Goal: Information Seeking & Learning: Check status

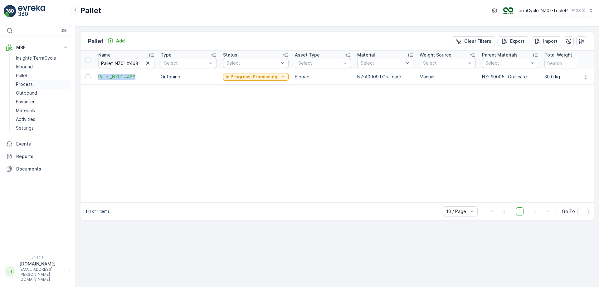
click at [31, 86] on p "Process" at bounding box center [24, 84] width 17 height 6
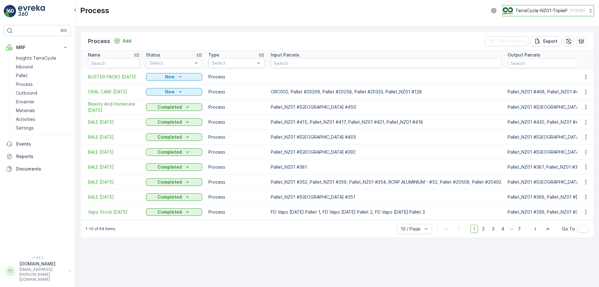
click at [556, 7] on p "TerraCycle-NZ01-TripleP" at bounding box center [541, 10] width 52 height 6
click at [550, 13] on p "TerraCycle-NZ01-TripleP" at bounding box center [541, 10] width 52 height 6
click at [425, 27] on div "Process Add Clear Filters Export Name Status Select Type Select Input Parcels O…" at bounding box center [337, 157] width 524 height 260
click at [528, 12] on p "TerraCycle-NZ01-TripleP" at bounding box center [541, 10] width 52 height 6
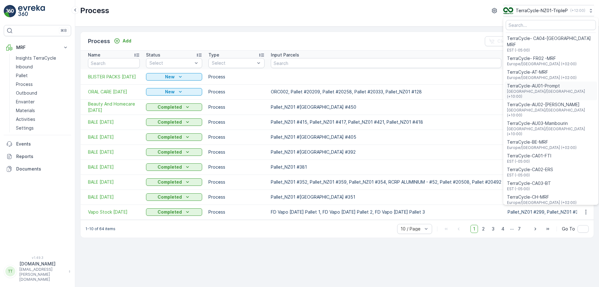
click at [535, 83] on span "TerraCycle-AU01-Prompt" at bounding box center [551, 86] width 88 height 6
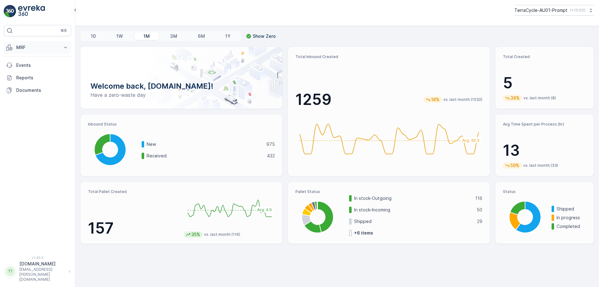
click at [56, 49] on p "MRF" at bounding box center [37, 47] width 42 height 6
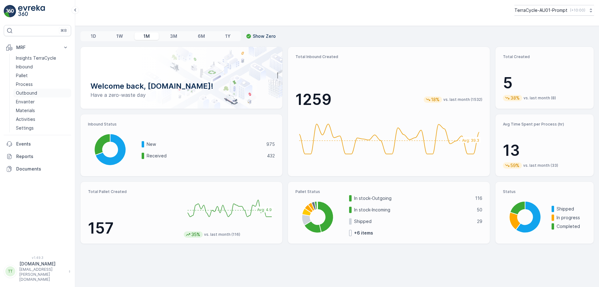
click at [33, 92] on p "Outbound" at bounding box center [26, 93] width 21 height 6
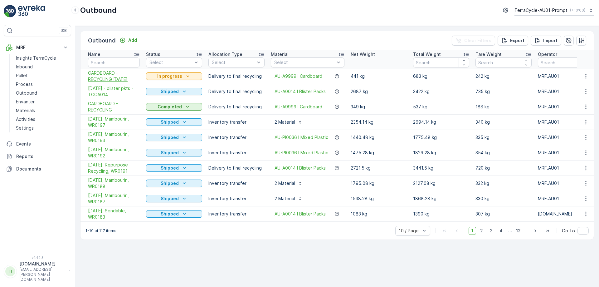
click at [123, 77] on span "CARDBOARD - RECYCLING 02/09/2025" at bounding box center [114, 76] width 52 height 12
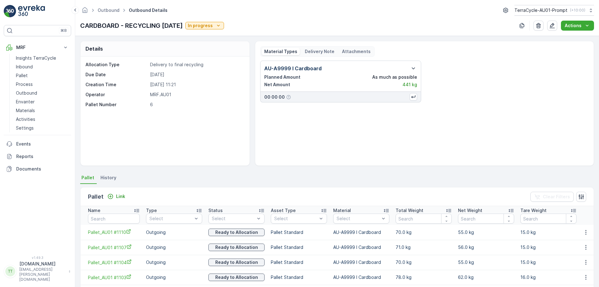
drag, startPoint x: 82, startPoint y: 23, endPoint x: 200, endPoint y: 33, distance: 118.3
click at [200, 33] on div "Outbound Outbound Details TerraCycle-AU01-Prompt ( +10:00 ) CARDBOARD - RECYCLI…" at bounding box center [337, 18] width 524 height 36
copy p "CARDBOARD - RECYCLING 02/09/2025"
click at [110, 11] on link "Outbound" at bounding box center [109, 9] width 22 height 5
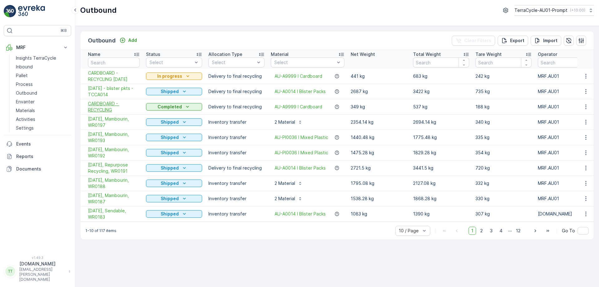
click at [104, 105] on span "CARDBOARD - RECYCLING" at bounding box center [114, 106] width 52 height 12
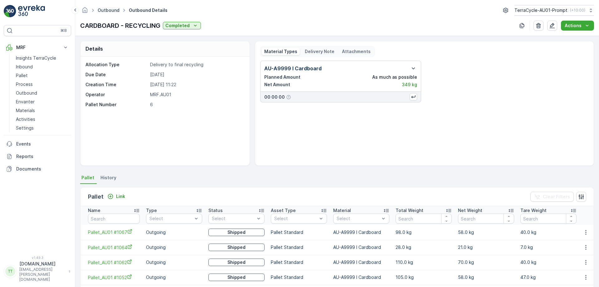
click at [114, 10] on link "Outbound" at bounding box center [109, 9] width 22 height 5
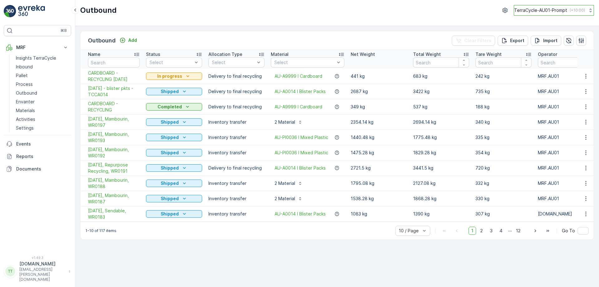
click at [551, 14] on button "TerraCycle-AU01-Prompt ( +10:00 )" at bounding box center [554, 10] width 80 height 11
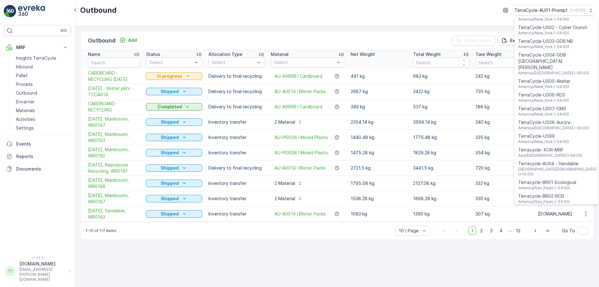
scroll to position [448, 0]
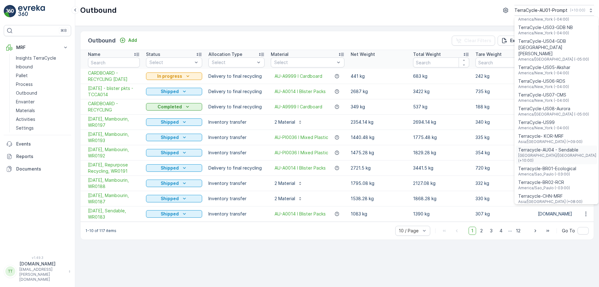
click at [554, 147] on span "Terracycle-AU04 - Sendable" at bounding box center [557, 150] width 78 height 6
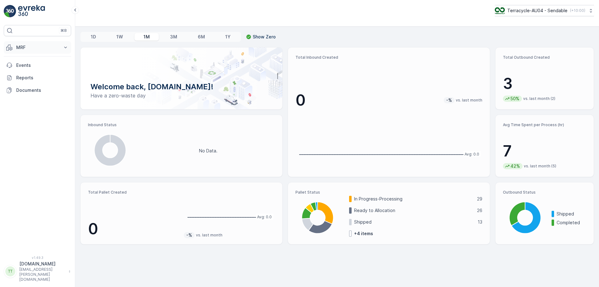
click at [46, 44] on button "MRF" at bounding box center [37, 47] width 67 height 12
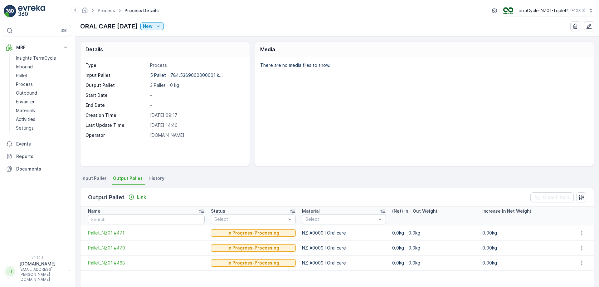
scroll to position [41, 0]
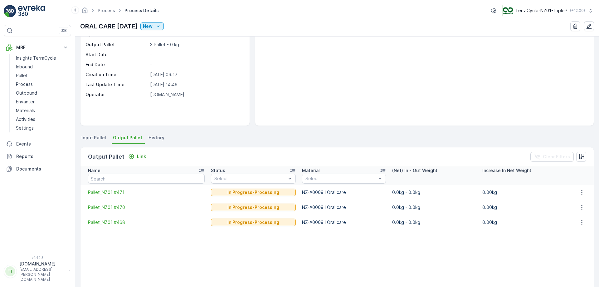
click at [535, 12] on p "TerraCycle-NZ01-TripleP" at bounding box center [541, 10] width 52 height 6
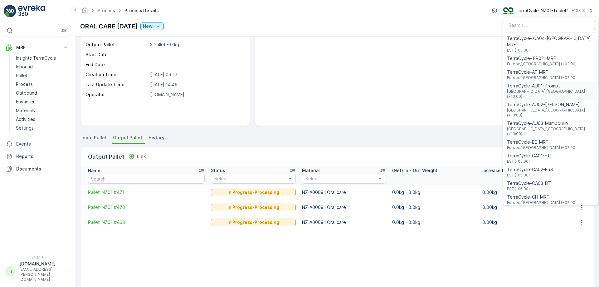
click at [525, 83] on span "TerraCycle-AU01-Prompt" at bounding box center [551, 86] width 88 height 6
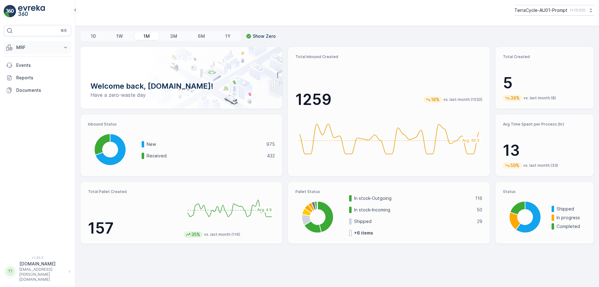
click at [56, 47] on p "MRF" at bounding box center [37, 47] width 42 height 6
click at [32, 86] on link "Process" at bounding box center [42, 84] width 58 height 9
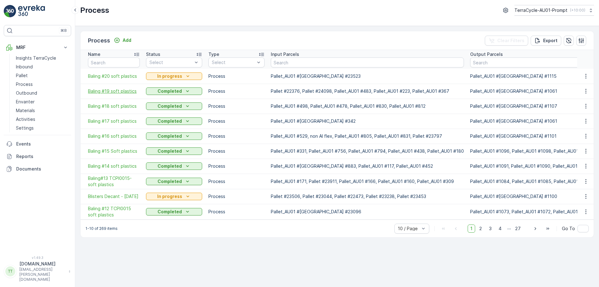
drag, startPoint x: 120, startPoint y: 88, endPoint x: 104, endPoint y: 94, distance: 17.4
click at [483, 232] on span "2" at bounding box center [480, 228] width 8 height 8
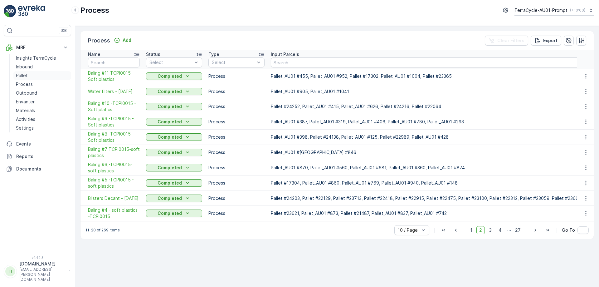
click at [34, 77] on link "Pallet" at bounding box center [42, 75] width 58 height 9
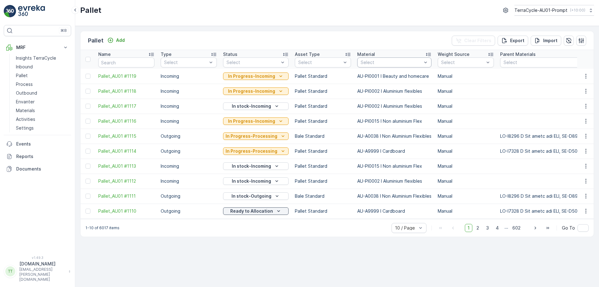
click at [392, 66] on div "Select" at bounding box center [394, 62] width 74 height 10
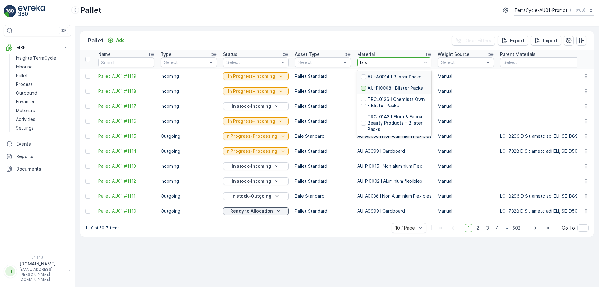
click at [361, 89] on div at bounding box center [363, 87] width 5 height 5
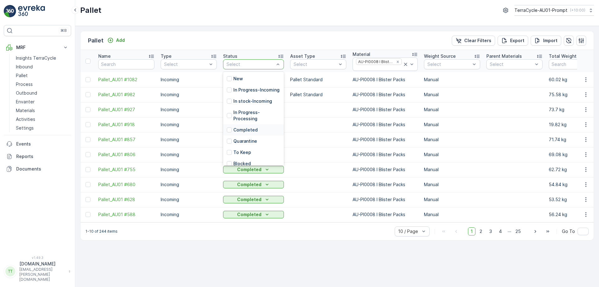
scroll to position [74, 0]
click at [251, 119] on p "Ready to Allocation" at bounding box center [254, 118] width 42 height 6
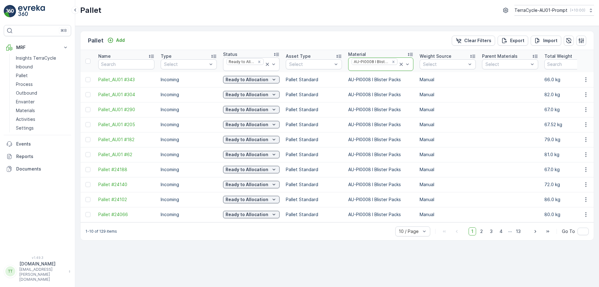
click at [398, 65] on icon at bounding box center [401, 64] width 6 height 6
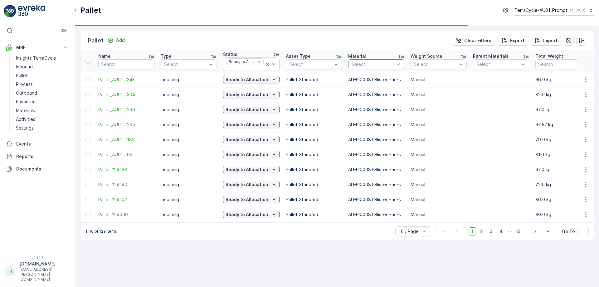
click at [370, 63] on div at bounding box center [373, 64] width 44 height 5
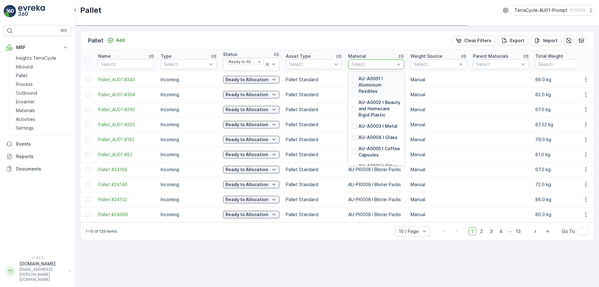
click at [370, 63] on div at bounding box center [373, 64] width 44 height 5
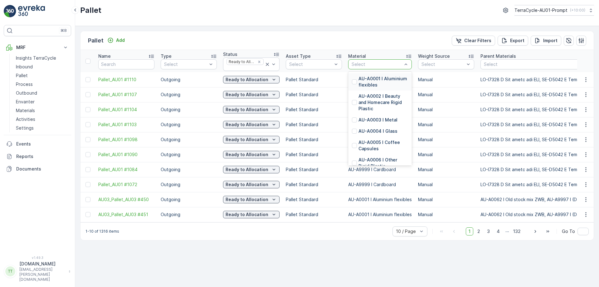
click at [379, 67] on p "Select" at bounding box center [377, 64] width 51 height 6
click at [354, 79] on div at bounding box center [354, 81] width 5 height 5
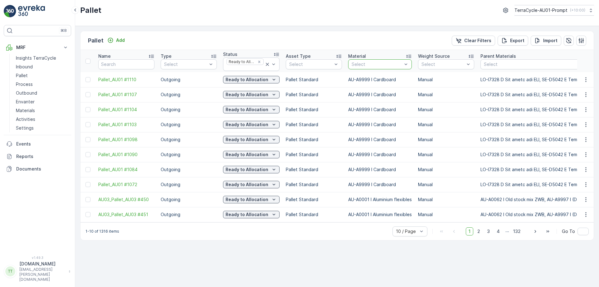
click at [252, 99] on td "Ready to Allocation" at bounding box center [251, 94] width 63 height 15
click at [208, 217] on td "Outgoing" at bounding box center [189, 214] width 62 height 15
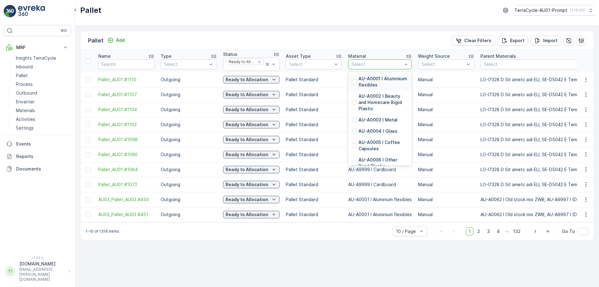
click at [378, 42] on div "Pallet Add Clear Filters Export Import" at bounding box center [336, 40] width 513 height 19
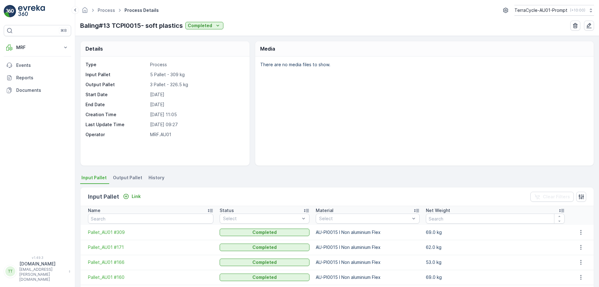
click at [400, 105] on div "There are no media files to show." at bounding box center [424, 110] width 338 height 109
click at [133, 181] on li "Output Pallet" at bounding box center [128, 178] width 33 height 11
click at [121, 178] on span "Output Pallet" at bounding box center [127, 177] width 29 height 6
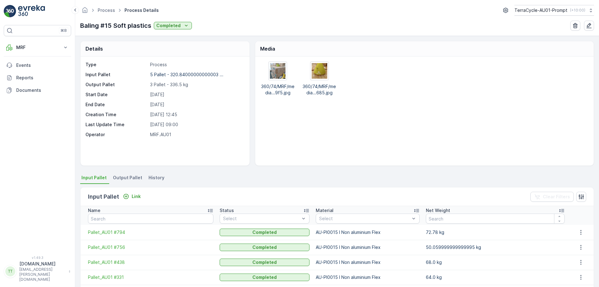
click at [120, 179] on span "Output Pallet" at bounding box center [127, 177] width 29 height 6
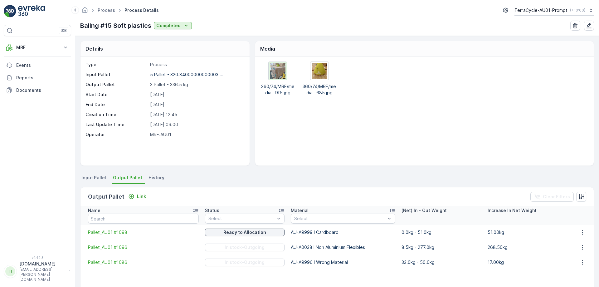
click at [279, 70] on img at bounding box center [278, 71] width 16 height 16
click at [326, 68] on img at bounding box center [320, 71] width 16 height 16
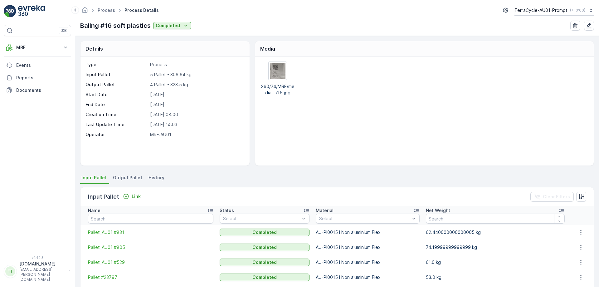
click at [126, 180] on span "Output Pallet" at bounding box center [127, 177] width 29 height 6
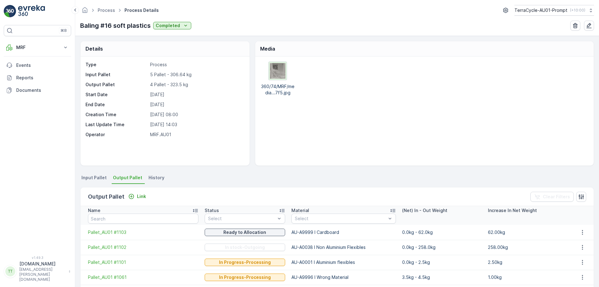
click at [278, 75] on img at bounding box center [278, 71] width 16 height 16
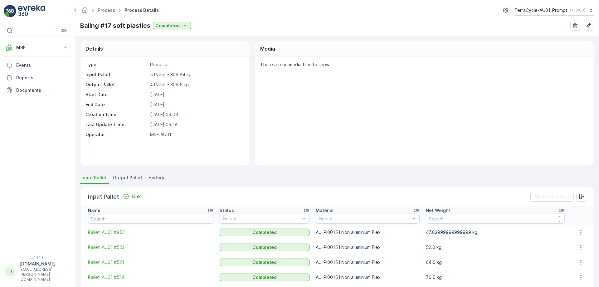
click at [131, 182] on li "Output Pallet" at bounding box center [128, 178] width 33 height 11
click at [128, 178] on span "Output Pallet" at bounding box center [127, 177] width 29 height 6
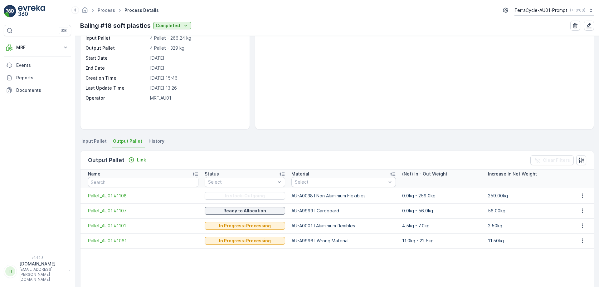
scroll to position [37, 0]
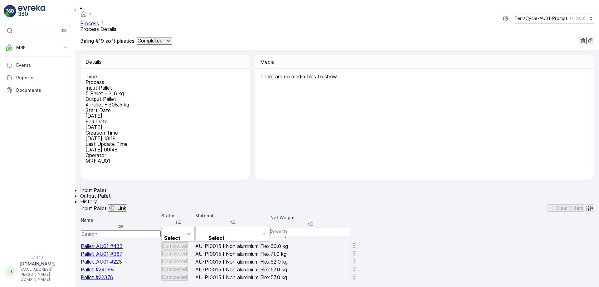
click at [130, 193] on li "Output Pallet" at bounding box center [337, 196] width 514 height 6
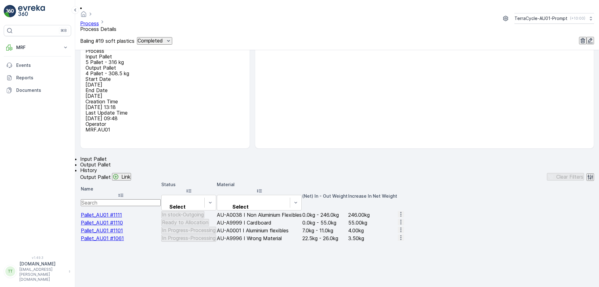
scroll to position [32, 0]
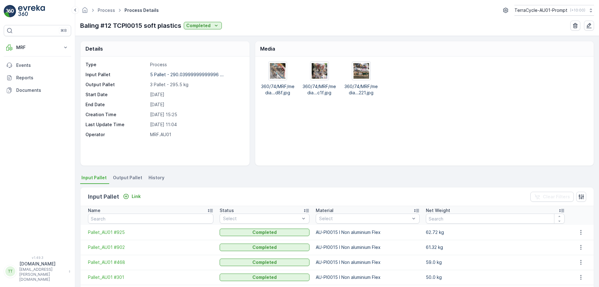
click at [419, 141] on div "360/74/MRF/media...d8f.jpg 360/74/MRF/media...c1f.jpg 360/74/MRF/media...221.jpg" at bounding box center [424, 110] width 338 height 109
click at [277, 74] on img at bounding box center [278, 71] width 16 height 16
click at [321, 71] on img at bounding box center [320, 71] width 16 height 16
click at [368, 71] on div at bounding box center [361, 71] width 18 height 18
click at [120, 176] on span "Output Pallet" at bounding box center [127, 177] width 29 height 6
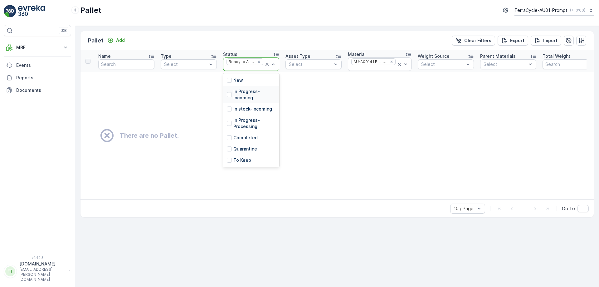
click at [236, 100] on p "In Progress-Incoming" at bounding box center [254, 94] width 42 height 12
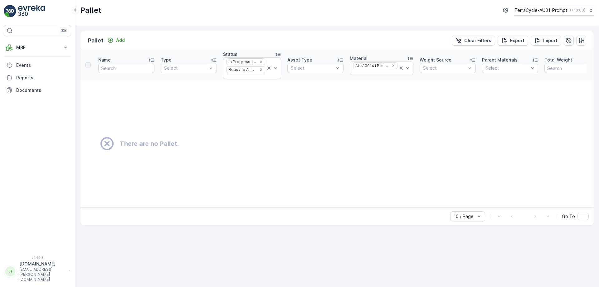
click at [236, 120] on td "There are no Pallet." at bounding box center [373, 143] width 586 height 127
drag, startPoint x: 241, startPoint y: 75, endPoint x: 233, endPoint y: 114, distance: 40.7
click at [233, 114] on div "In stock-Incoming" at bounding box center [249, 117] width 45 height 6
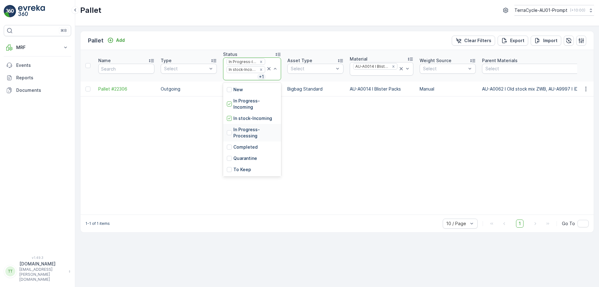
click at [242, 129] on p "In Progress-Processing" at bounding box center [255, 132] width 44 height 12
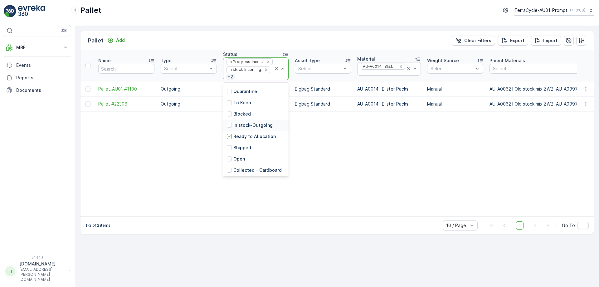
scroll to position [59, 0]
click at [253, 125] on p "In stock-Outgoing" at bounding box center [252, 124] width 39 height 6
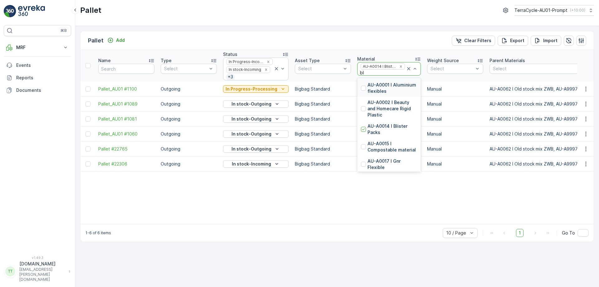
type input "blis"
click at [374, 100] on p "AU-PI0008 I Blister Packs" at bounding box center [393, 105] width 50 height 12
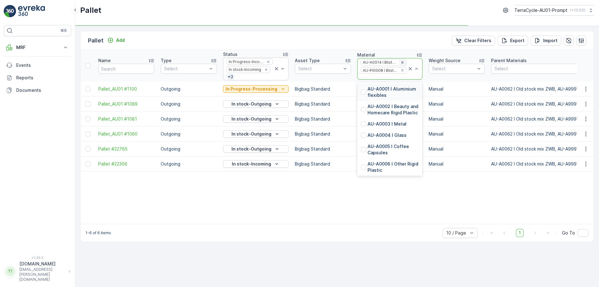
click at [401, 63] on icon "Remove AU-A0014 I Blister Packs" at bounding box center [402, 62] width 2 height 2
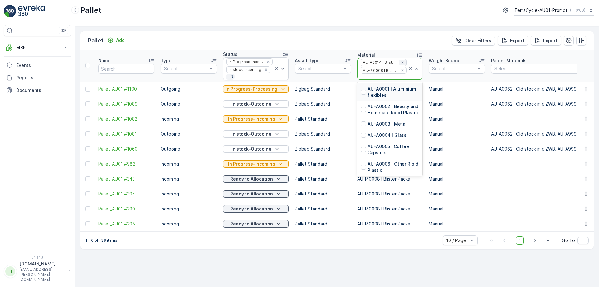
click at [400, 62] on div "Remove AU-A0014 I Blister Packs" at bounding box center [402, 62] width 7 height 5
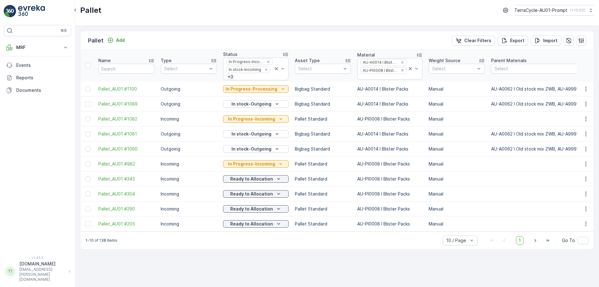
click at [340, 38] on div "Pallet Add Clear Filters Export Import" at bounding box center [336, 40] width 513 height 19
click at [400, 64] on icon "Remove AU-A0014 I Blister Packs" at bounding box center [402, 62] width 4 height 4
click at [137, 208] on span "Pallet_AU01 #290" at bounding box center [126, 209] width 56 height 6
click at [401, 62] on icon "Remove AU-A0014 I Blister Packs" at bounding box center [402, 62] width 2 height 2
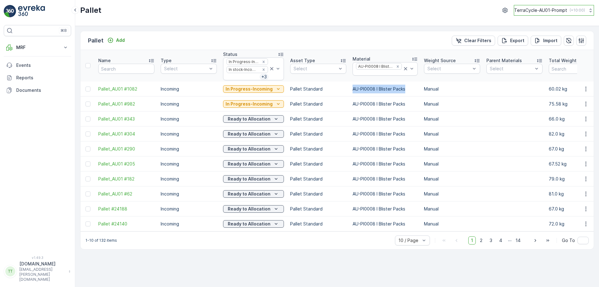
click at [550, 9] on p "TerraCycle-AU01-Prompt" at bounding box center [540, 10] width 53 height 6
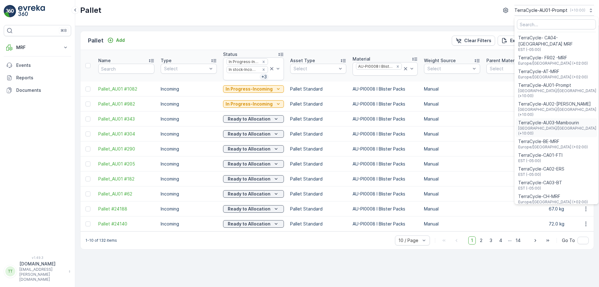
click at [547, 119] on span "TerraCycle-AU03-Mambourin" at bounding box center [557, 122] width 78 height 6
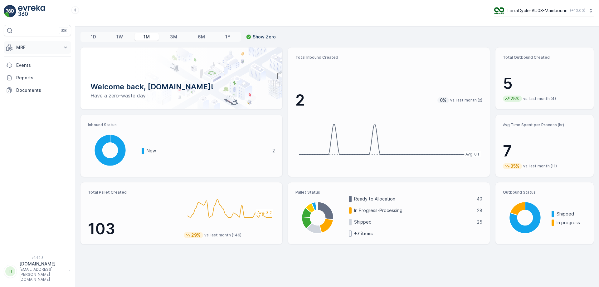
click at [56, 50] on p "MRF" at bounding box center [37, 47] width 42 height 6
click at [31, 86] on p "Process" at bounding box center [24, 84] width 17 height 6
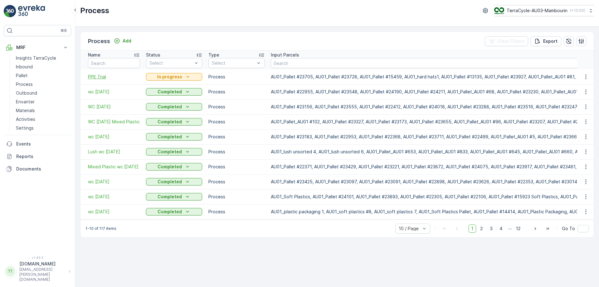
click at [104, 77] on span "PPE Trial" at bounding box center [114, 77] width 52 height 6
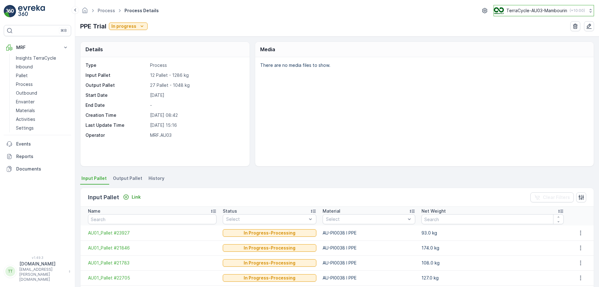
click at [549, 10] on p "TerraCycle-AU03-Mambourin" at bounding box center [536, 10] width 61 height 6
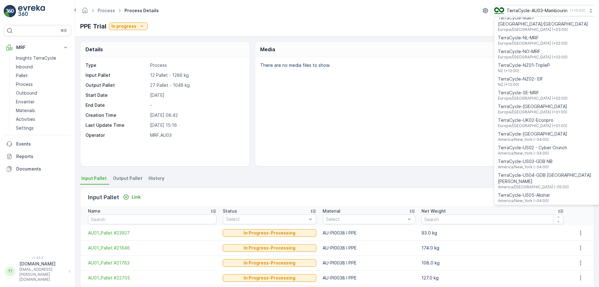
scroll to position [448, 0]
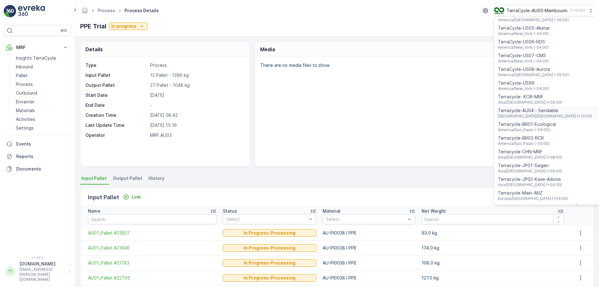
click at [541, 114] on span "[GEOGRAPHIC_DATA]/[GEOGRAPHIC_DATA] (+10:00)" at bounding box center [545, 116] width 94 height 5
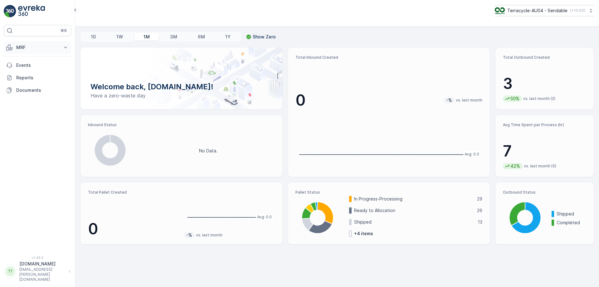
click at [40, 48] on p "MRF" at bounding box center [37, 47] width 42 height 6
click at [34, 83] on link "Process" at bounding box center [42, 84] width 58 height 9
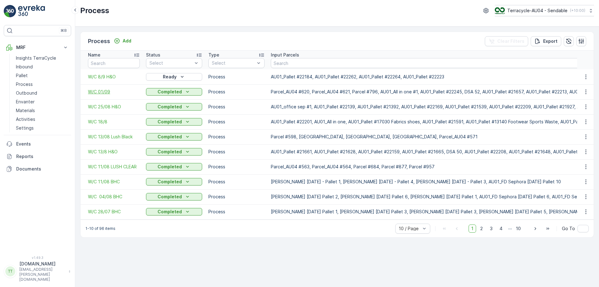
click at [95, 90] on span "W/C 01/09" at bounding box center [114, 92] width 52 height 6
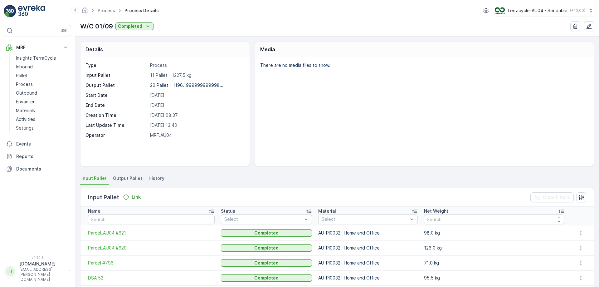
click at [126, 179] on span "Output Pallet" at bounding box center [127, 178] width 29 height 6
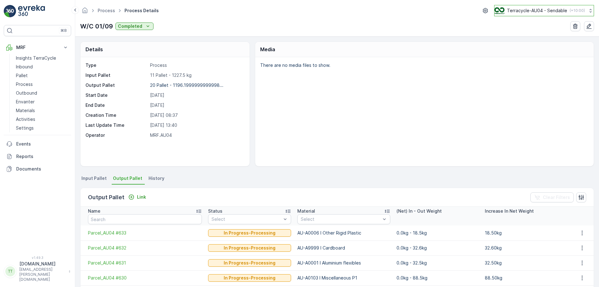
click at [526, 7] on div "Terracycle-AU04 - Sendable ( +10:00 )" at bounding box center [539, 10] width 90 height 7
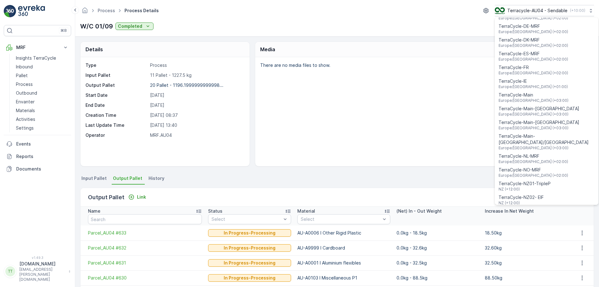
scroll to position [164, 0]
click at [540, 179] on span "TerraCycle-NZ01-TripleP" at bounding box center [525, 182] width 52 height 6
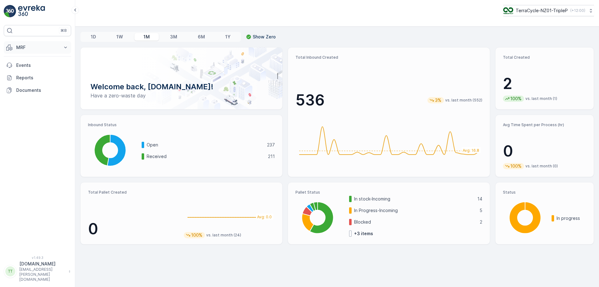
click at [54, 52] on button "MRF" at bounding box center [37, 47] width 67 height 12
click at [40, 83] on link "Process" at bounding box center [42, 84] width 58 height 9
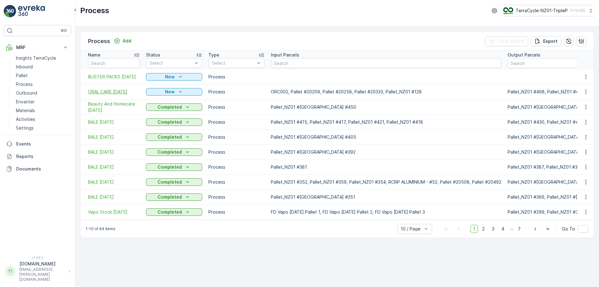
click at [124, 91] on span "ORAL CARE 8/09/2025" at bounding box center [114, 92] width 52 height 6
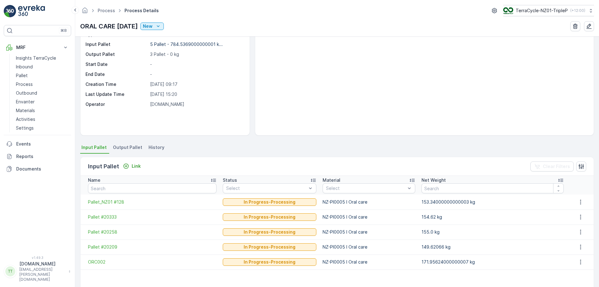
scroll to position [31, 0]
click at [134, 149] on span "Output Pallet" at bounding box center [127, 147] width 29 height 6
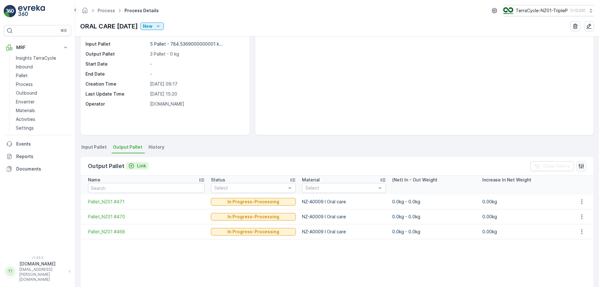
click at [137, 167] on p "Link" at bounding box center [141, 166] width 9 height 6
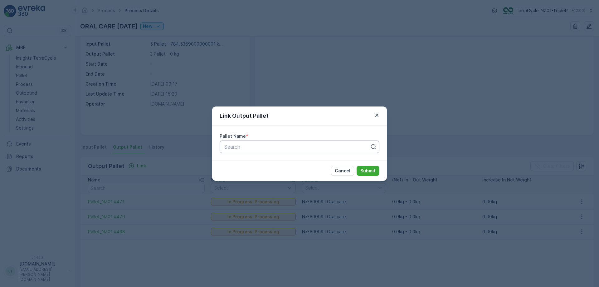
click at [230, 144] on div at bounding box center [297, 147] width 147 height 6
paste input "Pallet_NZ01 #428"
type input "Pallet_NZ01 #428"
click at [316, 161] on div "Pallet_NZ01 #428" at bounding box center [299, 162] width 152 height 6
click at [363, 168] on p "Submit" at bounding box center [367, 171] width 15 height 6
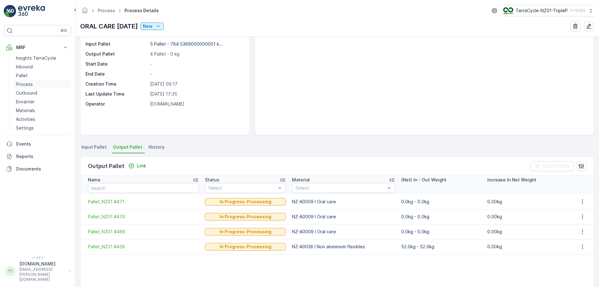
click at [24, 86] on p "Process" at bounding box center [24, 84] width 17 height 6
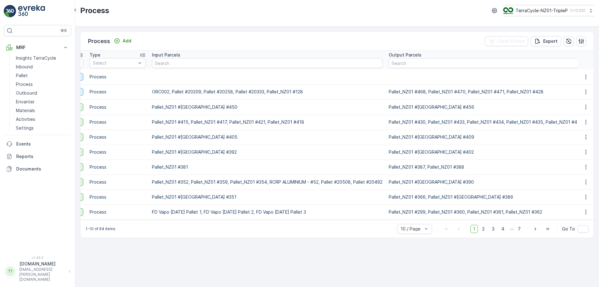
scroll to position [0, 127]
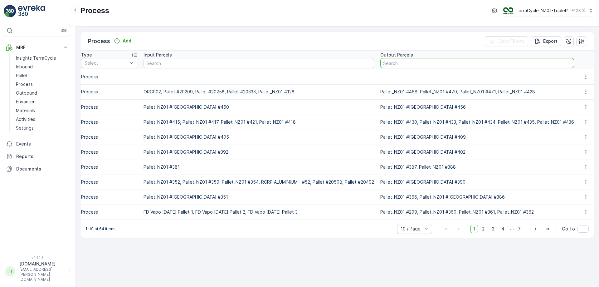
click at [446, 61] on input "text" at bounding box center [477, 63] width 194 height 10
paste input "Pallet_NZ01 #428"
type input "Pallet_NZ01 #428"
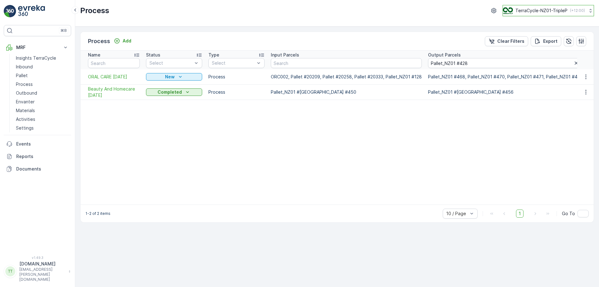
click at [518, 8] on p "TerraCycle-NZ01-TripleP" at bounding box center [541, 10] width 52 height 6
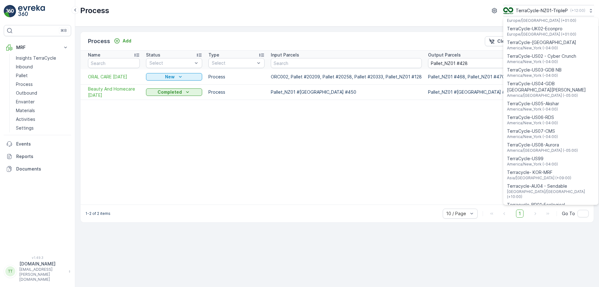
scroll to position [448, 0]
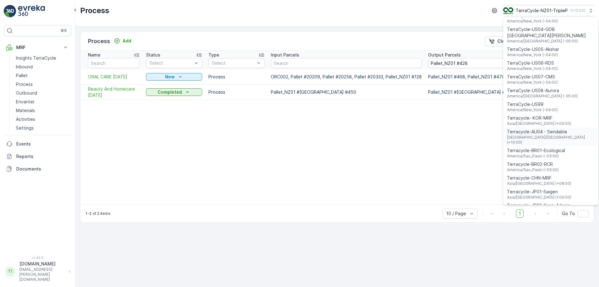
click at [533, 129] on span "Terracycle-AU04 - Sendable" at bounding box center [551, 132] width 88 height 6
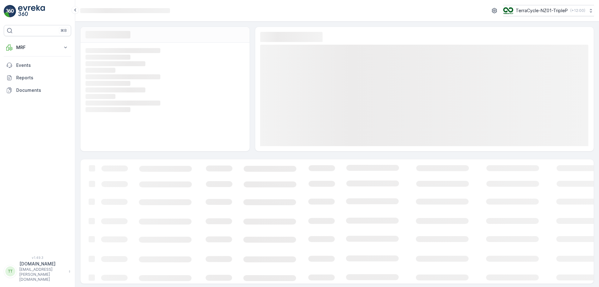
click at [40, 49] on p "MRF" at bounding box center [37, 47] width 42 height 6
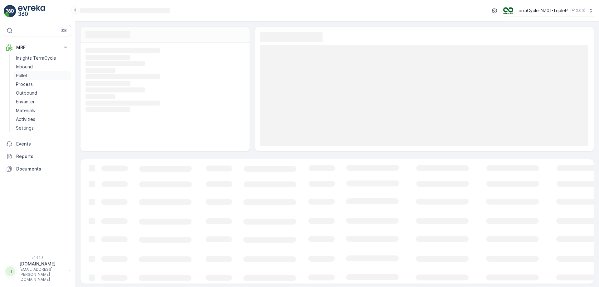
click at [30, 75] on link "Pallet" at bounding box center [42, 75] width 58 height 9
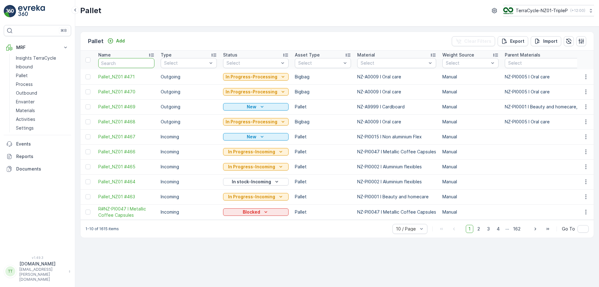
click at [124, 65] on input "text" at bounding box center [126, 63] width 56 height 10
paste input "From Subject Received Size Categories Michelle Hopa RE: ORAL CARE PROCESS 1:40 …"
type input "From Subject Received Size Categories Michelle Hopa RE: ORAL CARE PROCESS 1:40 …"
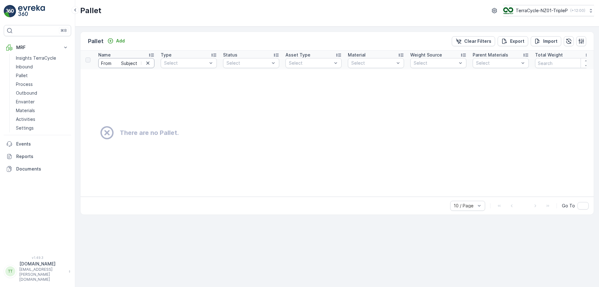
click at [126, 64] on input "From Subject Received Size Categories Michelle Hopa RE: ORAL CARE PROCESS 1:40 …" at bounding box center [126, 63] width 56 height 10
paste input "Pallet_NZ01 #428"
type input "Pallet_NZ01 #428"
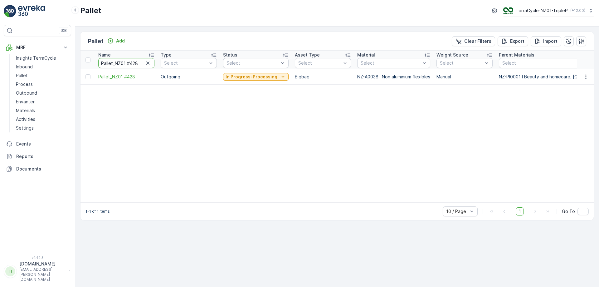
click at [139, 60] on input "Pallet_NZ01 #428" at bounding box center [126, 63] width 56 height 10
paste input "71"
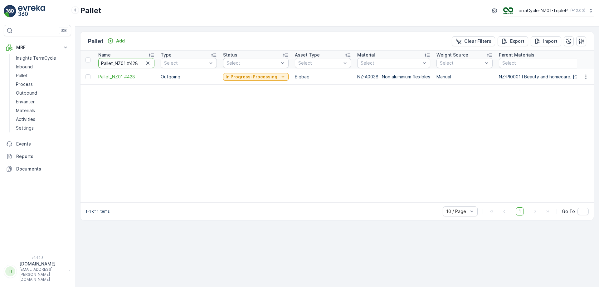
type input "Pallet_NZ01 #471"
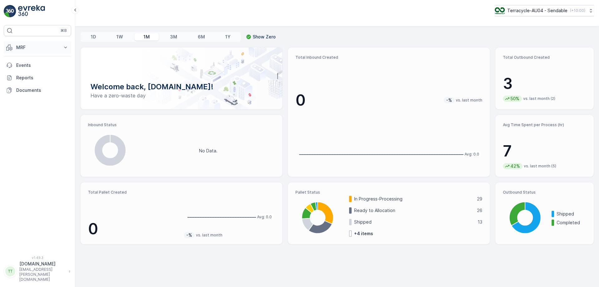
click at [52, 53] on button "MRF" at bounding box center [37, 47] width 67 height 12
click at [38, 81] on link "Process" at bounding box center [42, 84] width 58 height 9
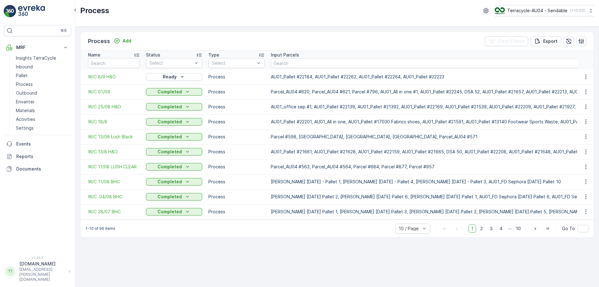
click at [94, 88] on td "W/C 01/09" at bounding box center [111, 91] width 62 height 15
click at [95, 93] on span "W/C 01/09" at bounding box center [114, 92] width 52 height 6
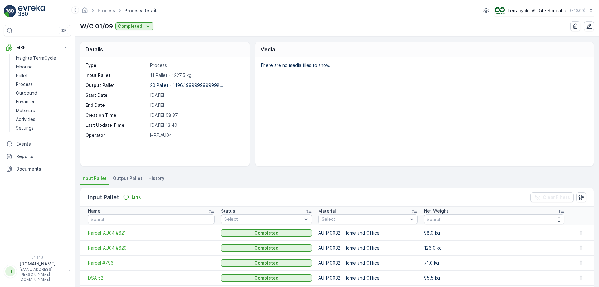
click at [139, 174] on li "Output Pallet" at bounding box center [128, 179] width 33 height 11
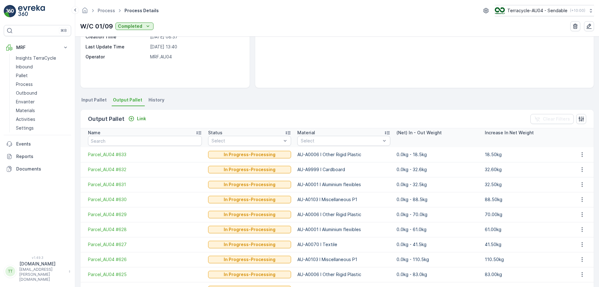
scroll to position [115, 0]
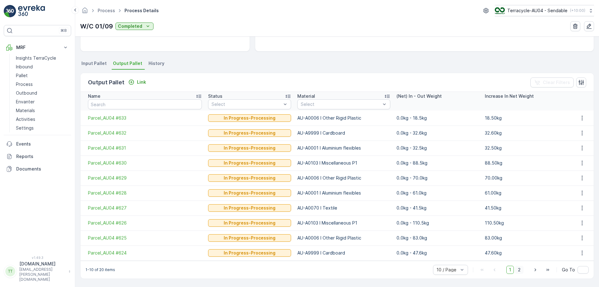
click at [516, 267] on span "2" at bounding box center [519, 269] width 8 height 8
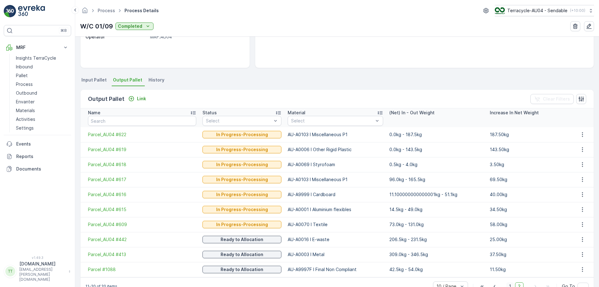
scroll to position [115, 0]
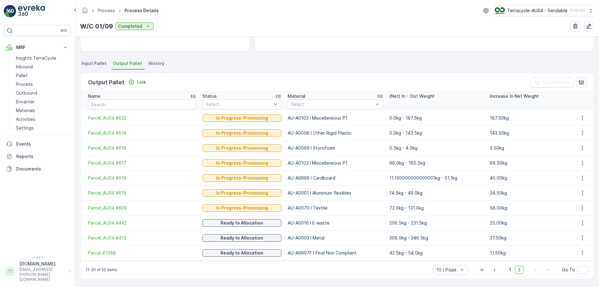
click at [509, 267] on span "1" at bounding box center [509, 269] width 7 height 8
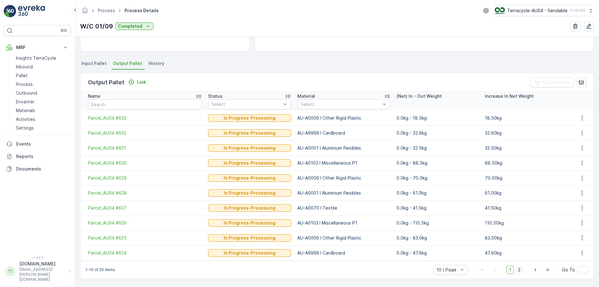
click at [517, 268] on span "2" at bounding box center [519, 269] width 8 height 8
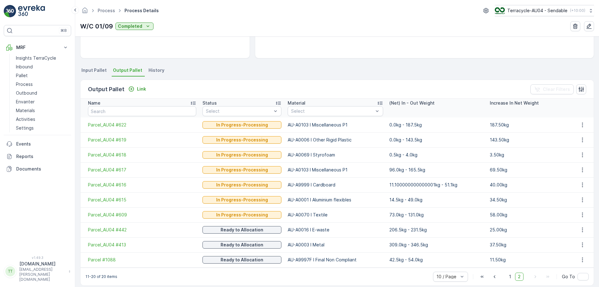
scroll to position [115, 0]
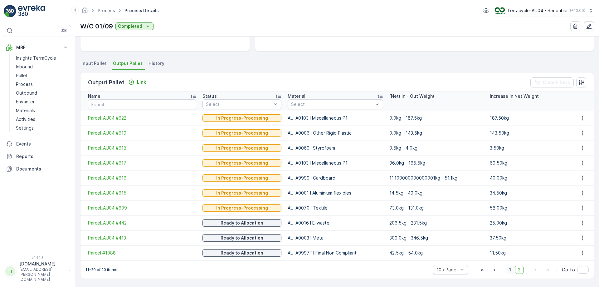
click at [512, 269] on span "1" at bounding box center [509, 269] width 7 height 8
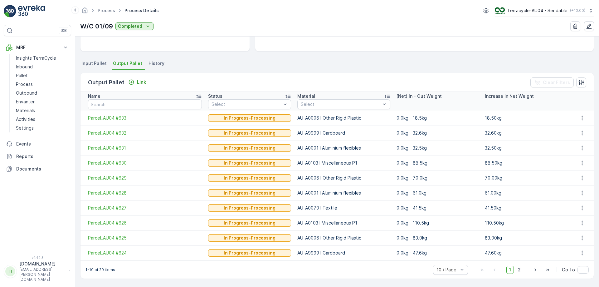
click at [114, 239] on span "Parcel_AU04 #625" at bounding box center [145, 238] width 114 height 6
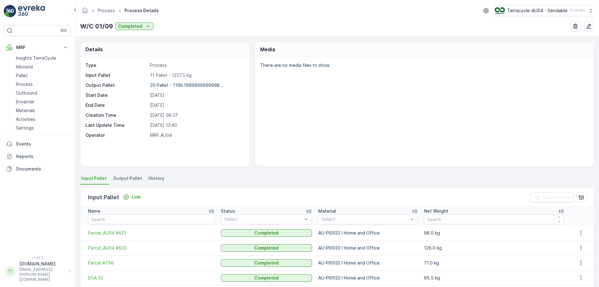
scroll to position [82, 0]
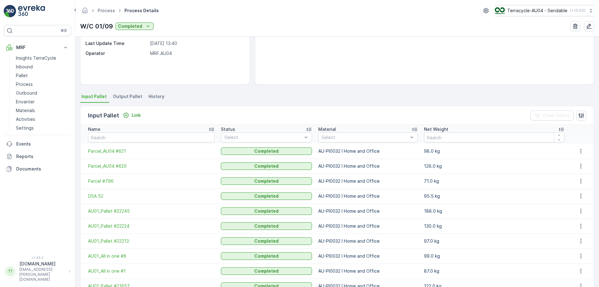
click at [137, 92] on li "Output Pallet" at bounding box center [128, 97] width 33 height 11
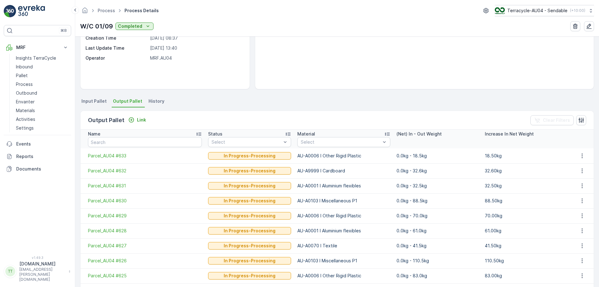
scroll to position [115, 0]
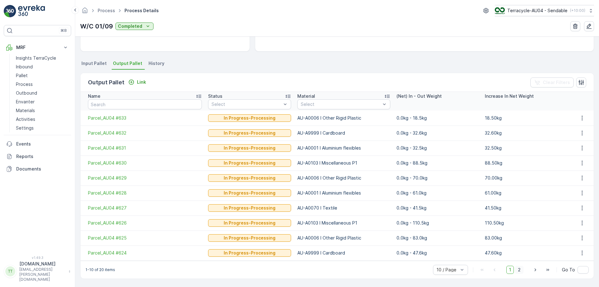
click at [517, 268] on span "2" at bounding box center [519, 269] width 8 height 8
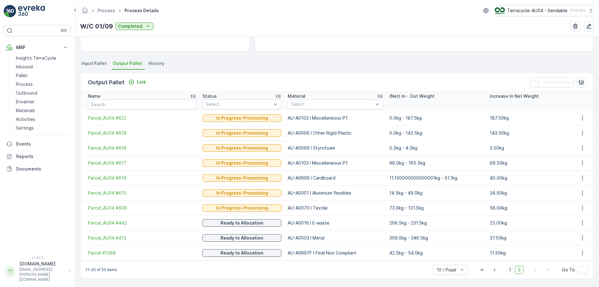
click at [509, 270] on span "1" at bounding box center [509, 269] width 7 height 8
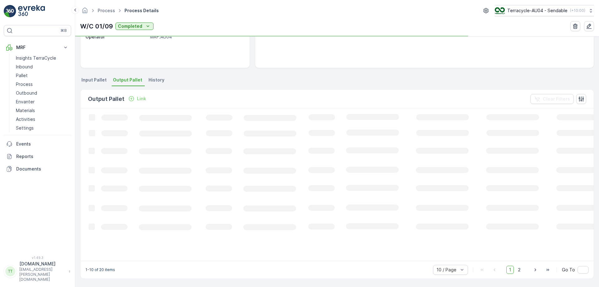
scroll to position [115, 0]
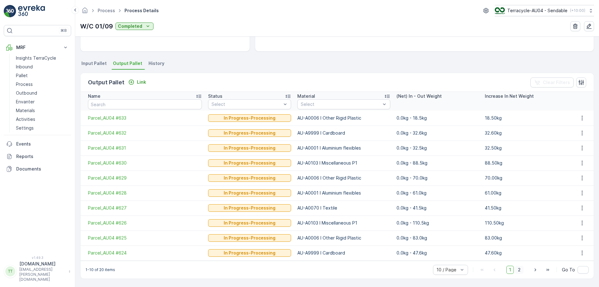
click at [519, 271] on span "2" at bounding box center [519, 269] width 8 height 8
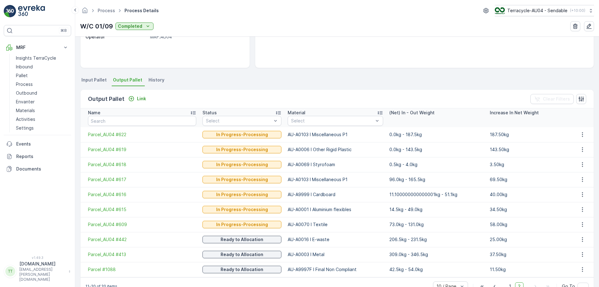
scroll to position [115, 0]
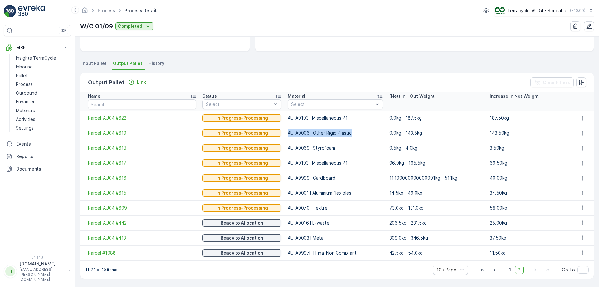
drag, startPoint x: 281, startPoint y: 132, endPoint x: 353, endPoint y: 134, distance: 72.1
click at [353, 134] on td "AU-A0006 I Other Rigid Plastic" at bounding box center [336, 132] width 102 height 15
copy td "AU-A0006 I Other Rigid Plastic"
drag, startPoint x: 284, startPoint y: 148, endPoint x: 358, endPoint y: 151, distance: 74.0
click at [358, 151] on td "AU-A0069 I Styrofoam" at bounding box center [336, 147] width 102 height 15
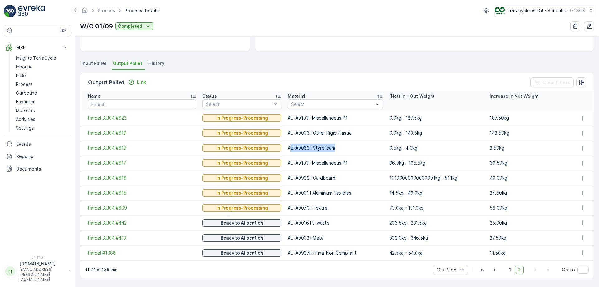
click at [332, 149] on td "AU-A0069 I Styrofoam" at bounding box center [336, 147] width 102 height 15
drag, startPoint x: 332, startPoint y: 149, endPoint x: 284, endPoint y: 149, distance: 47.7
click at [285, 149] on td "AU-A0069 I Styrofoam" at bounding box center [336, 147] width 102 height 15
copy td "AU-A0069 I Styrofoam"
drag, startPoint x: 281, startPoint y: 253, endPoint x: 355, endPoint y: 252, distance: 74.3
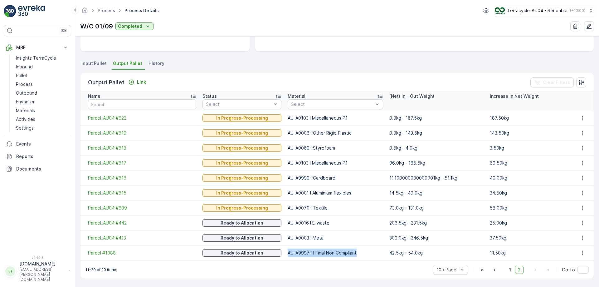
click at [355, 252] on td "AU-A9997F I Final Non Compliant" at bounding box center [336, 252] width 102 height 15
copy td "AU-A9997F I Final Non Compliant"
click at [38, 76] on link "Pallet" at bounding box center [42, 75] width 58 height 9
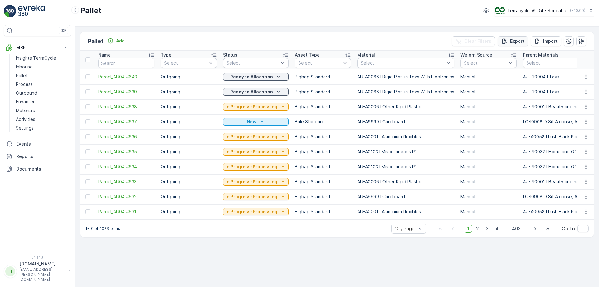
click at [524, 42] on p "Export" at bounding box center [517, 41] width 14 height 6
click at [521, 34] on span "reports" at bounding box center [548, 34] width 73 height 7
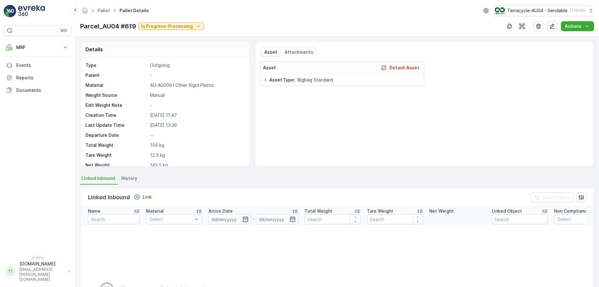
click at [450, 101] on div "Asset Detach Asset Asset Type : Bigbag Standard" at bounding box center [424, 111] width 329 height 100
click at [31, 44] on button "MRF" at bounding box center [37, 47] width 67 height 12
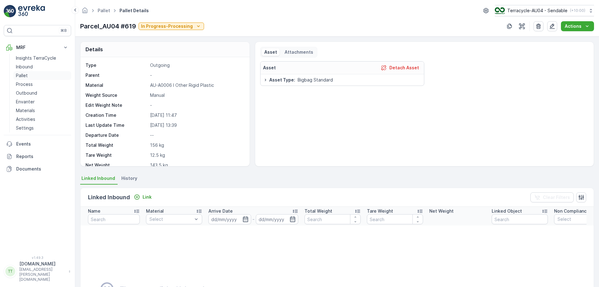
click at [26, 75] on p "Pallet" at bounding box center [22, 75] width 12 height 6
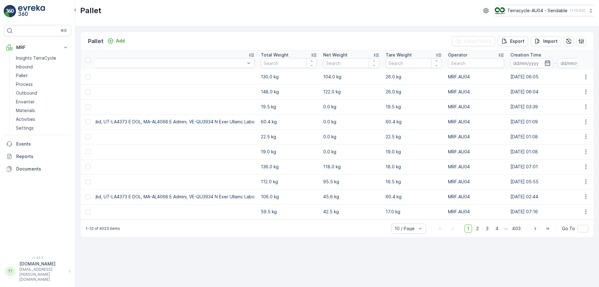
scroll to position [0, 2580]
click at [542, 62] on icon "button" at bounding box center [544, 63] width 5 height 6
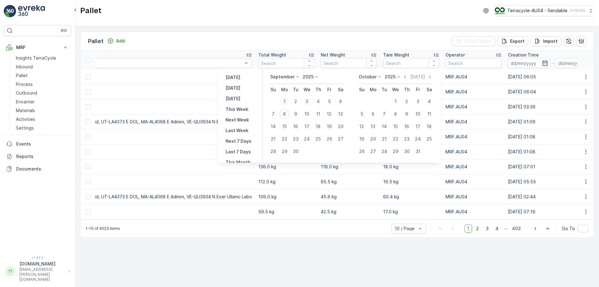
click at [285, 103] on div "1" at bounding box center [285, 101] width 10 height 10
type input "01.09.2025"
click at [282, 102] on div "1" at bounding box center [285, 101] width 10 height 10
type input "01.09.2025"
click at [274, 114] on div "7" at bounding box center [273, 114] width 10 height 10
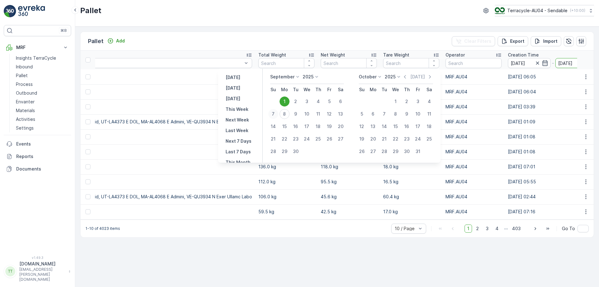
type input "07.09.2025"
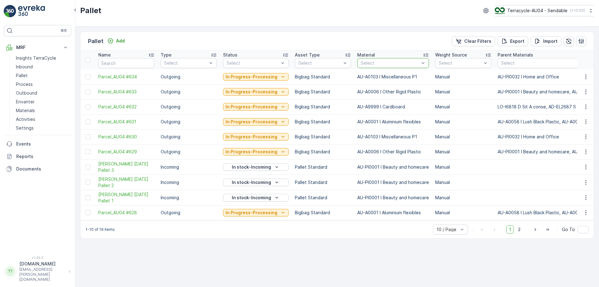
click at [395, 65] on div at bounding box center [390, 63] width 60 height 5
drag, startPoint x: 355, startPoint y: 94, endPoint x: 421, endPoint y: 87, distance: 66.7
click at [421, 87] on td "AU-A0006 I Other Rigid Plastic" at bounding box center [393, 91] width 78 height 15
copy td "AU-A0006 I Other Rigid Plastic"
type input "AU-A0006 I Other Rigid Plastic"
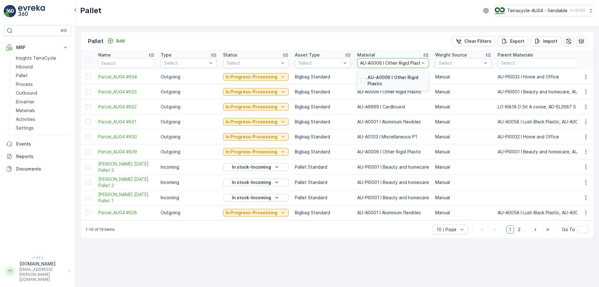
scroll to position [0, 5]
click at [378, 72] on div "AU-A0006 I Other Rigid Plastic" at bounding box center [393, 80] width 72 height 17
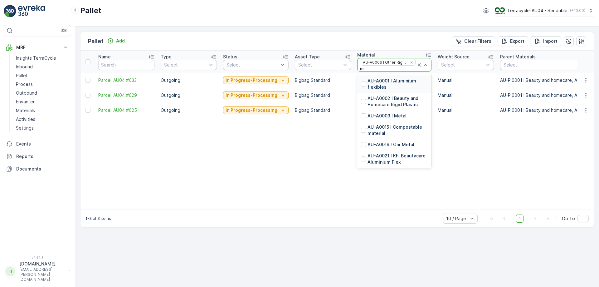
type input "mis"
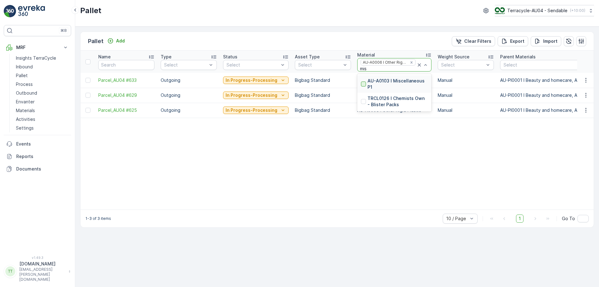
click at [362, 86] on div at bounding box center [363, 83] width 5 height 5
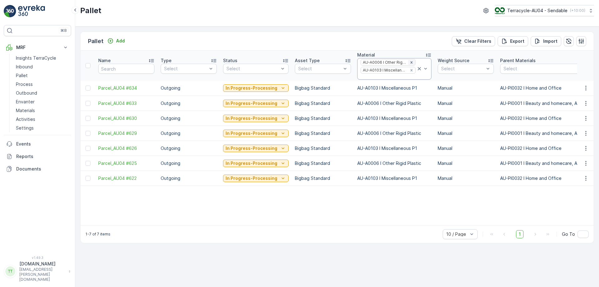
click at [409, 64] on icon "Remove AU-A0006 I Other Rigid Plastic" at bounding box center [411, 62] width 4 height 4
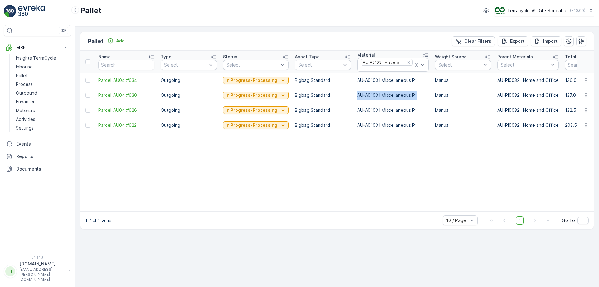
drag, startPoint x: 355, startPoint y: 96, endPoint x: 416, endPoint y: 96, distance: 61.5
click at [416, 96] on td "AU-A0103 I Miscellaneous P1" at bounding box center [393, 95] width 78 height 15
copy td "AU-A0103 I Miscellaneous P1"
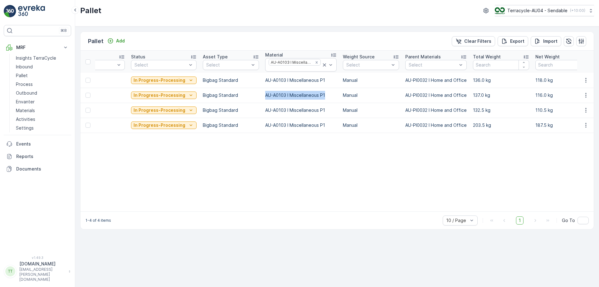
scroll to position [0, 92]
click at [321, 66] on icon at bounding box center [324, 65] width 6 height 6
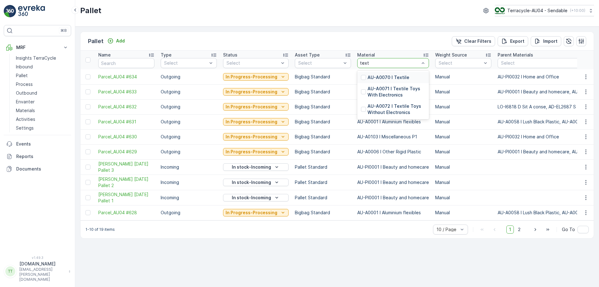
type input "texti"
click at [375, 75] on p "AU-A0070 I Textile" at bounding box center [389, 77] width 42 height 6
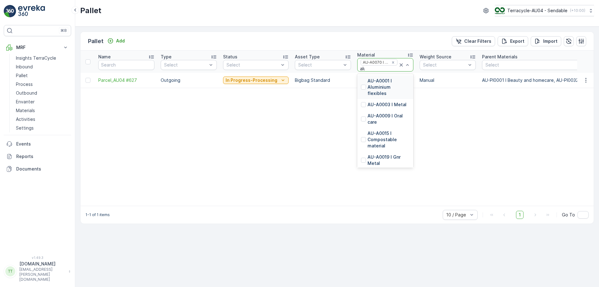
type input "alum"
click at [371, 83] on p "AU-A0001 I Aluminium flexibles" at bounding box center [389, 87] width 42 height 19
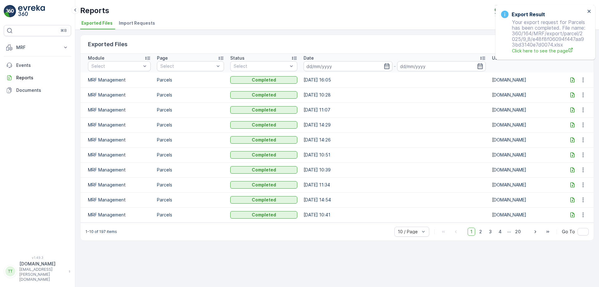
click at [570, 81] on icon at bounding box center [572, 80] width 6 height 6
